Goal: Task Accomplishment & Management: Manage account settings

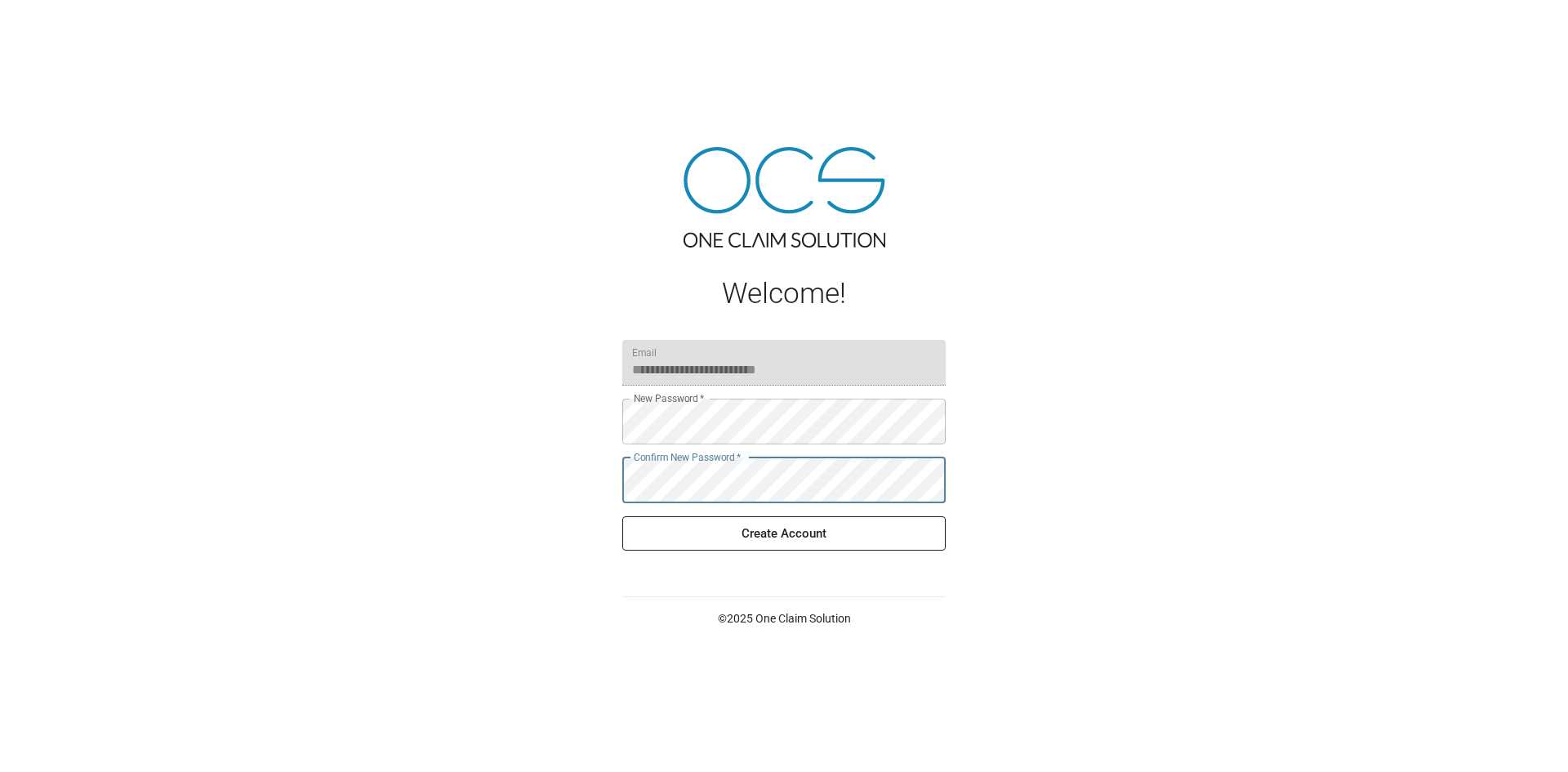
click at [623, 516] on button "Create Account" at bounding box center [784, 534] width 323 height 35
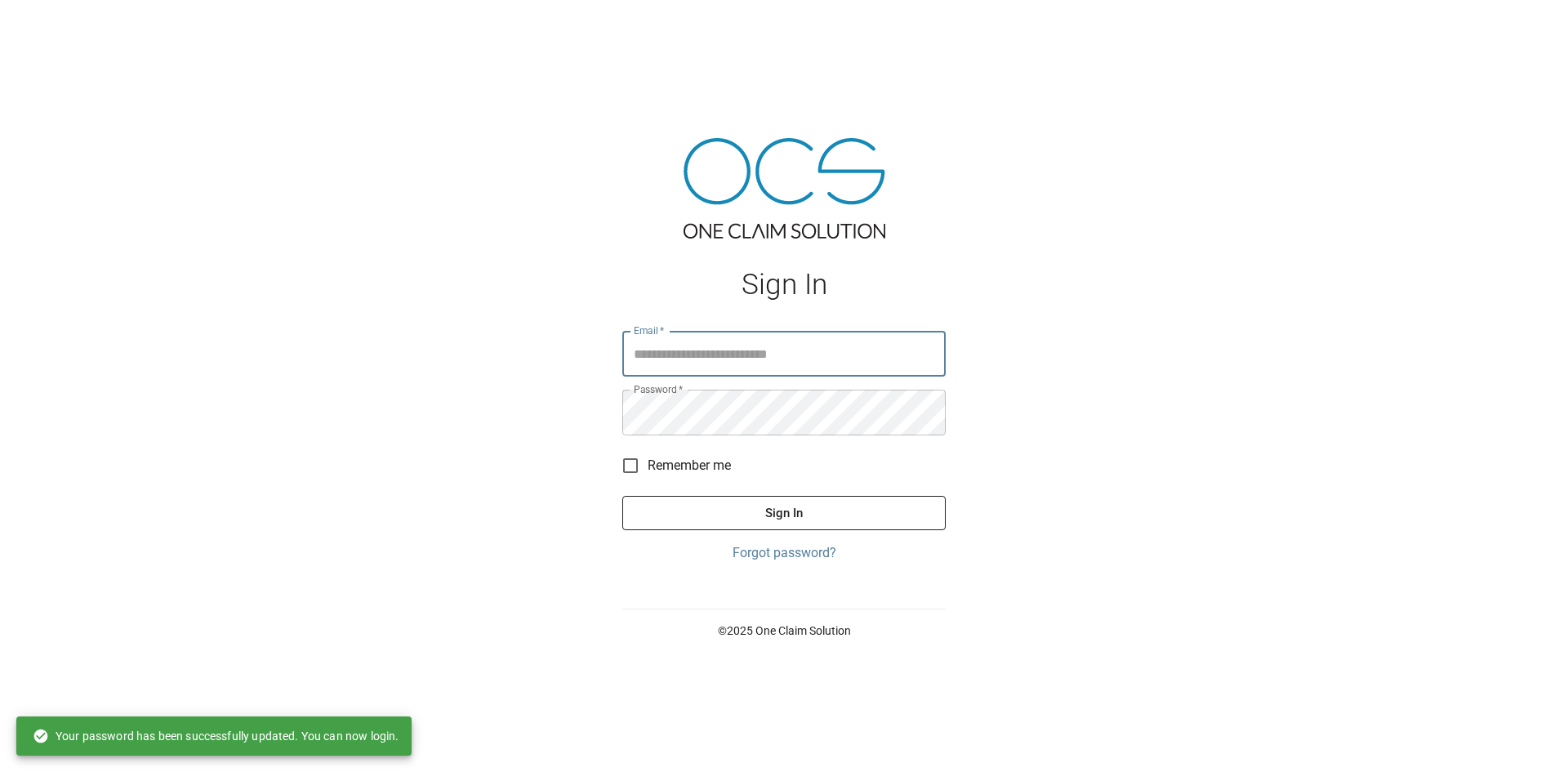
type input "**********"
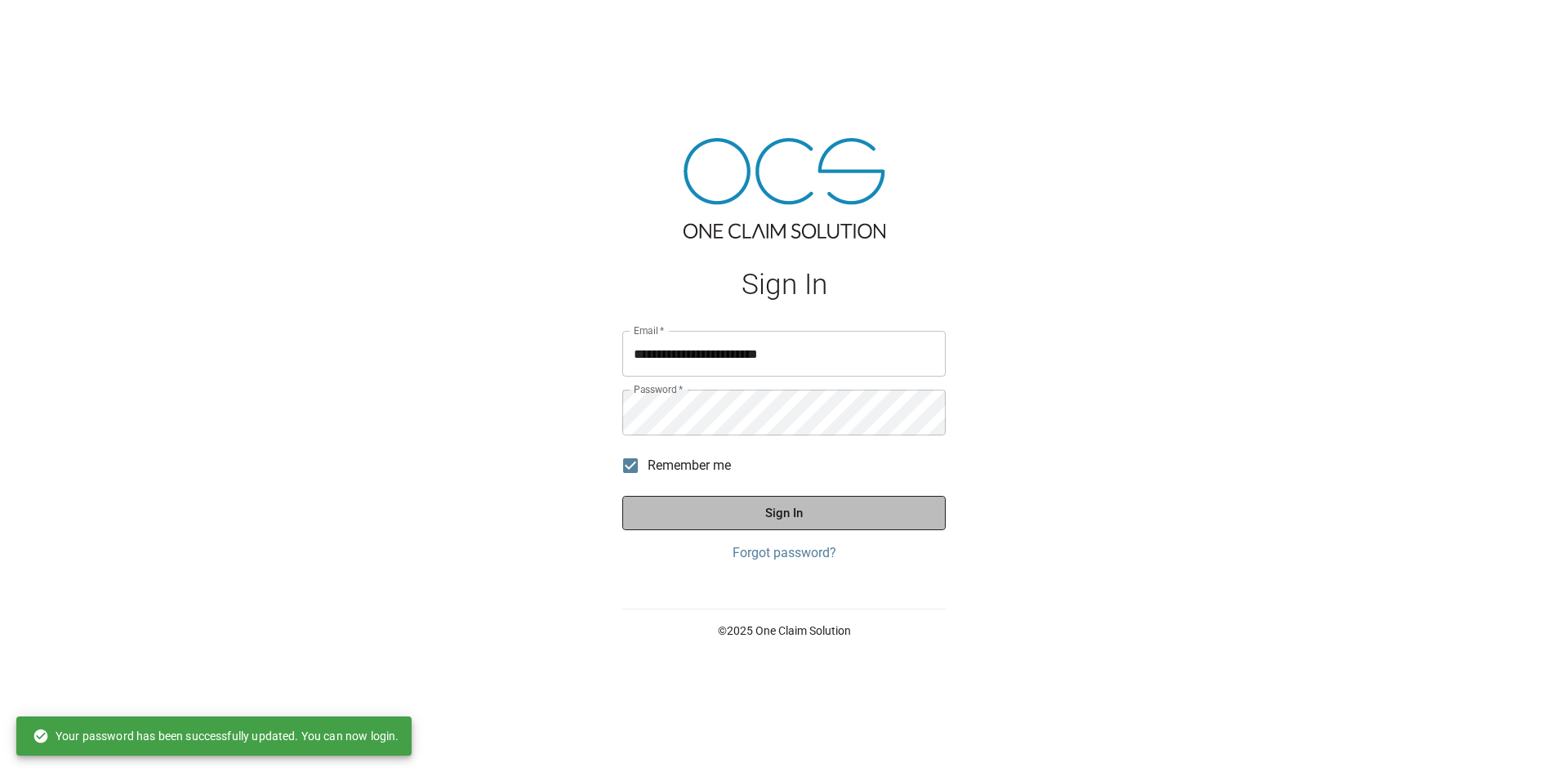
click at [682, 513] on button "Sign In" at bounding box center [784, 513] width 323 height 35
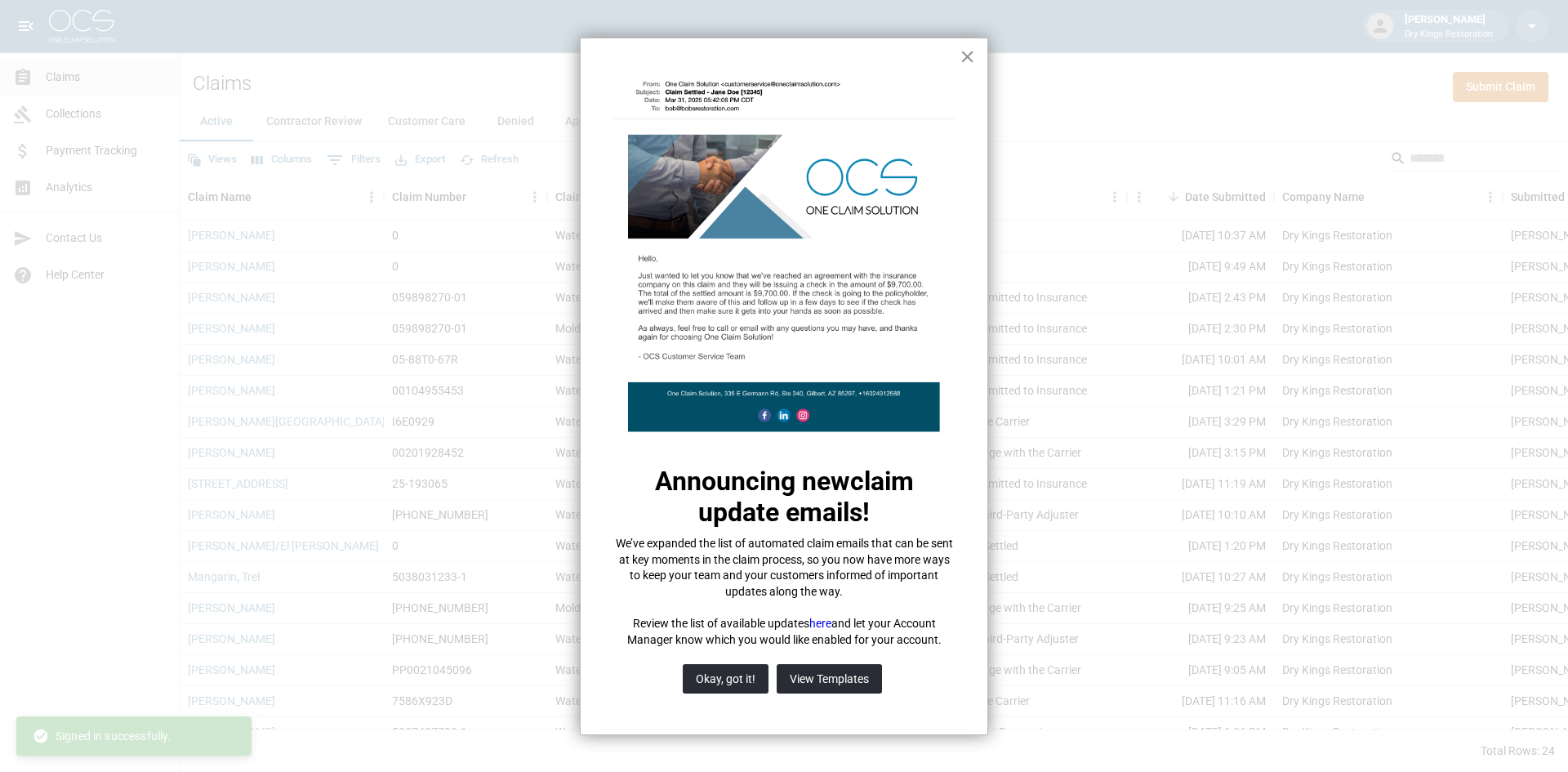
click at [971, 50] on button "×" at bounding box center [968, 56] width 16 height 26
